Goal: Task Accomplishment & Management: Complete application form

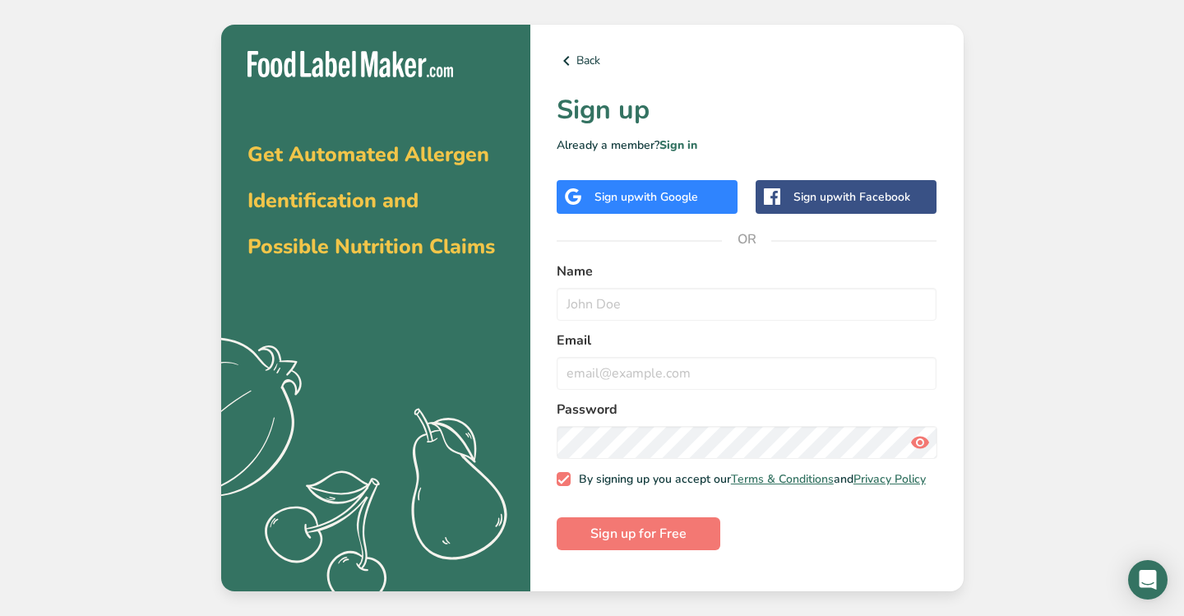
click at [589, 192] on div "Sign up with Google" at bounding box center [647, 197] width 181 height 34
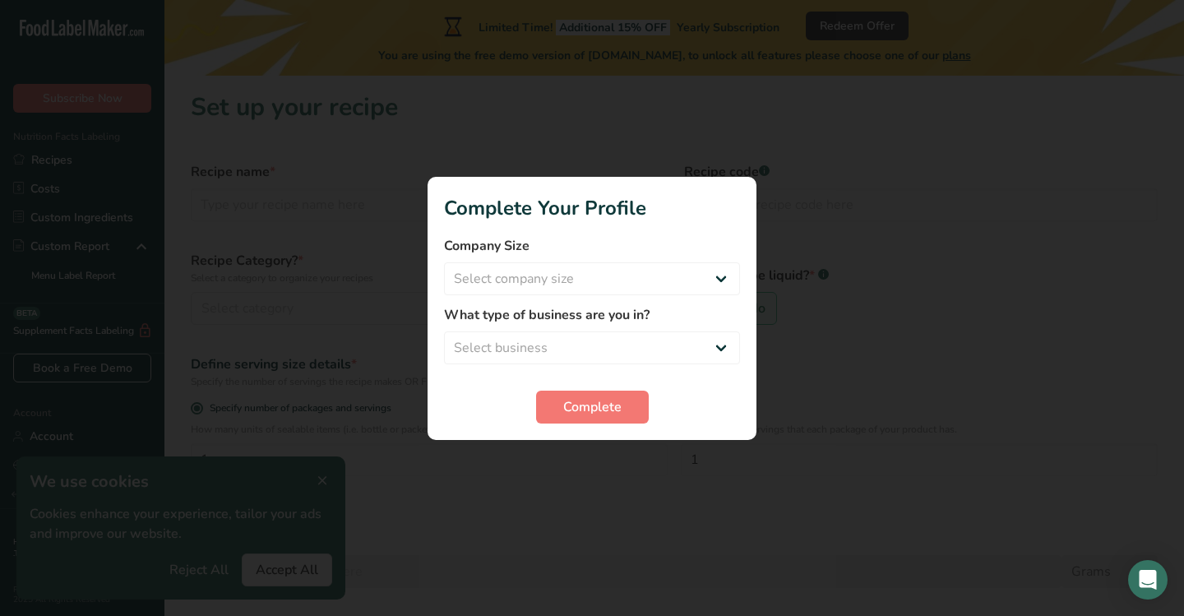
click at [857, 351] on div at bounding box center [592, 308] width 1184 height 616
click at [594, 275] on select "Select company size Fewer than 10 Employees 10 to 50 Employees 51 to 500 Employ…" at bounding box center [592, 278] width 296 height 33
select select "1"
click at [587, 344] on select "Select business Packaged Food Manufacturer Restaurant & Cafe Bakery Meal Plans …" at bounding box center [592, 347] width 296 height 33
select select "1"
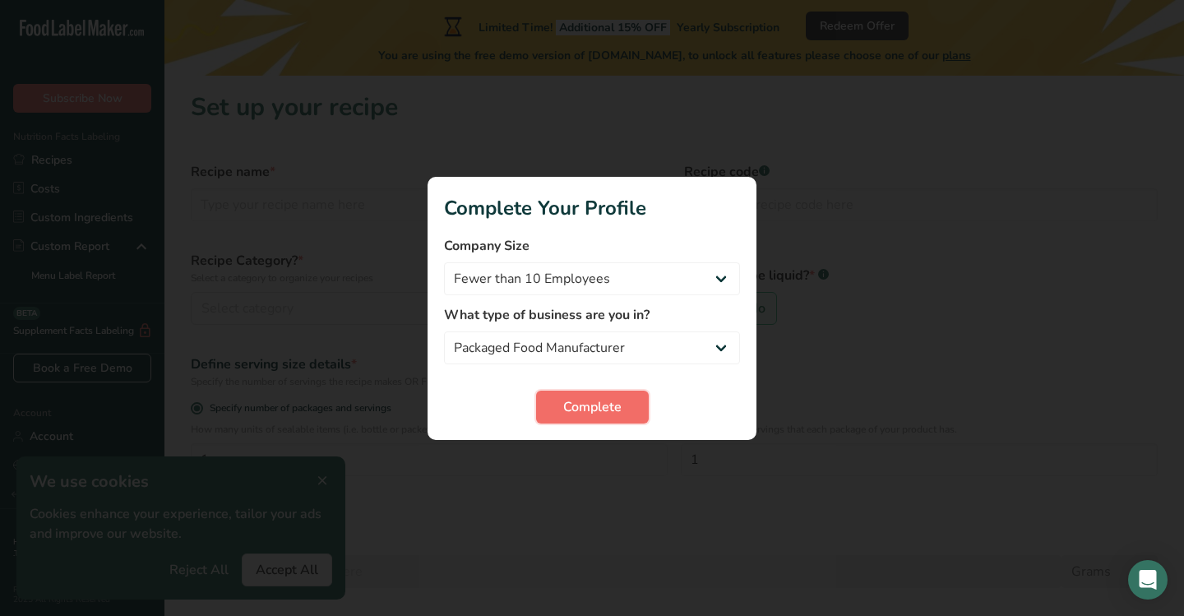
click at [585, 407] on span "Complete" at bounding box center [592, 407] width 58 height 20
